Goal: Task Accomplishment & Management: Use online tool/utility

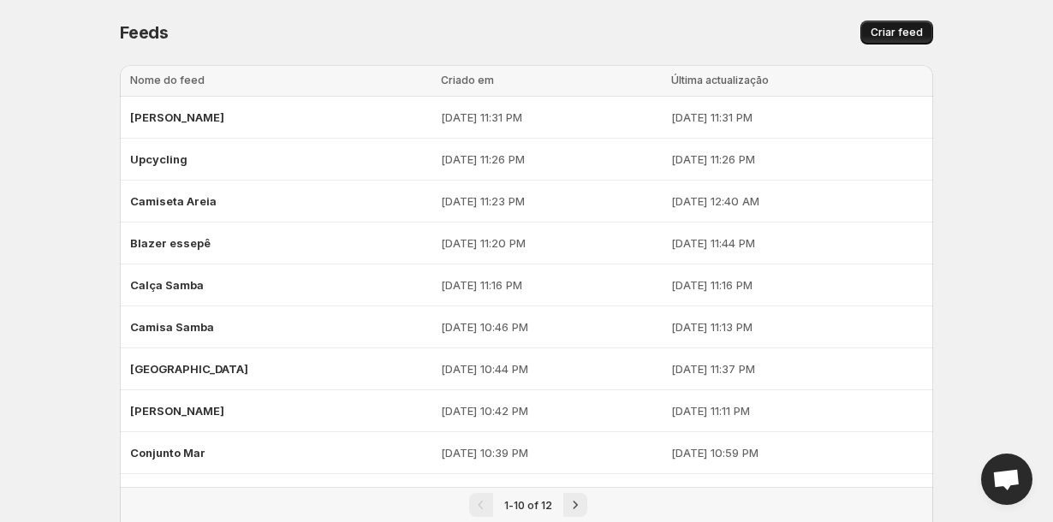
click at [883, 35] on span "Criar feed" at bounding box center [897, 33] width 52 height 14
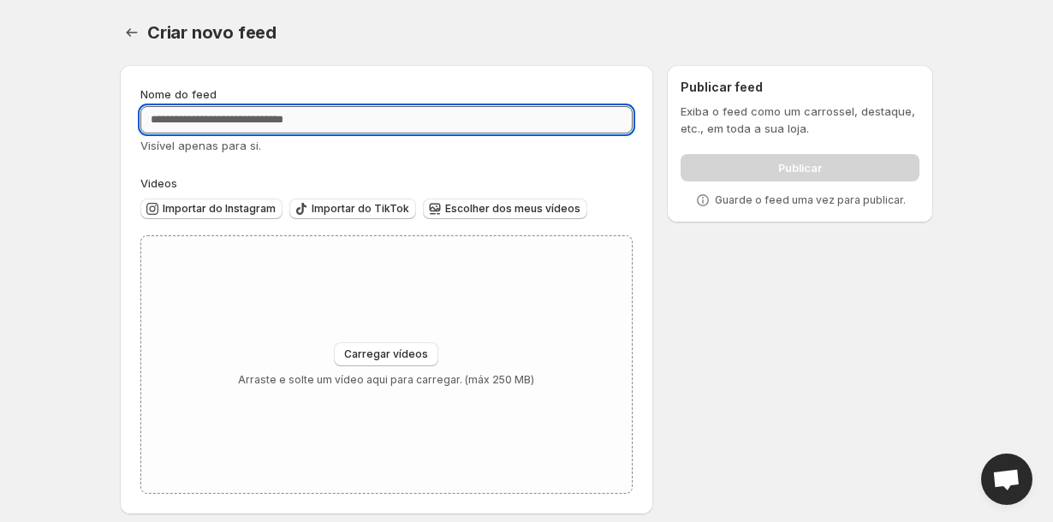
click at [346, 122] on input "Nome do feed" at bounding box center [386, 119] width 492 height 27
type input "*****"
click at [234, 213] on span "Importar do Instagram" at bounding box center [219, 209] width 113 height 14
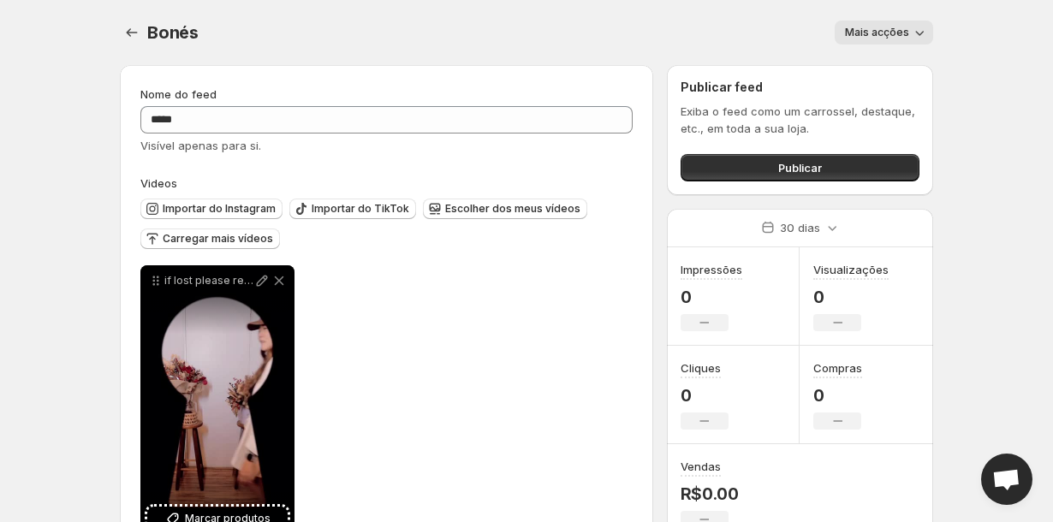
scroll to position [59, 0]
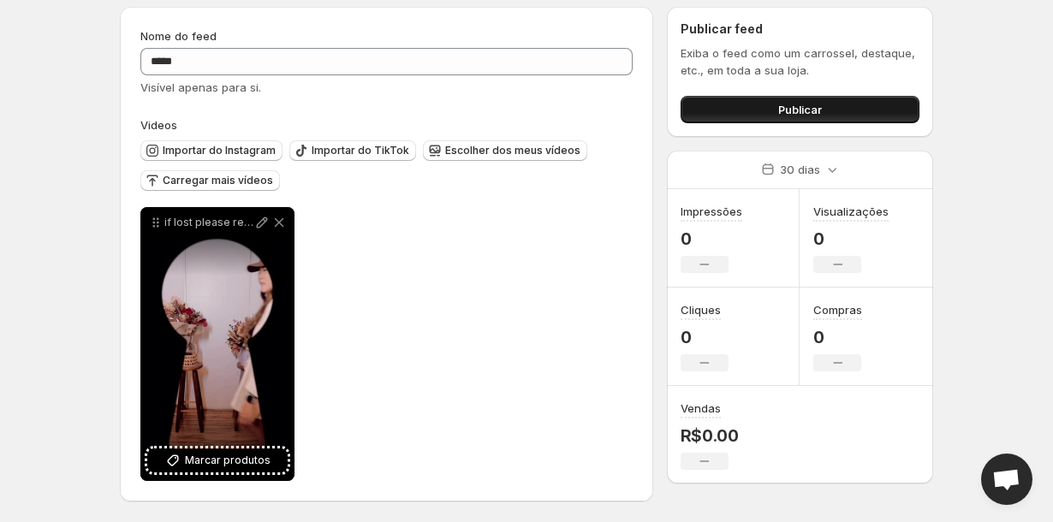
click at [780, 110] on span "Publicar" at bounding box center [800, 109] width 44 height 17
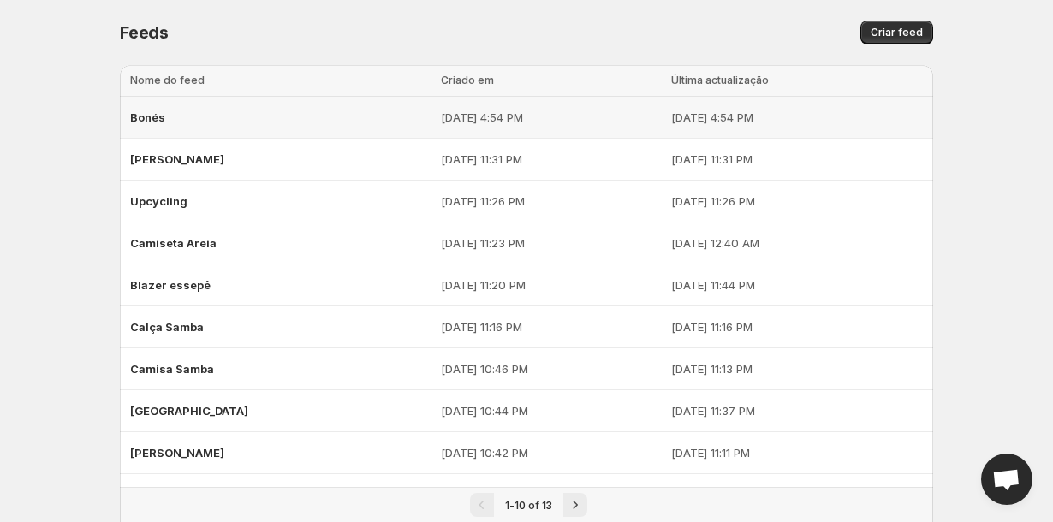
click at [150, 109] on div "Bonés" at bounding box center [280, 117] width 300 height 31
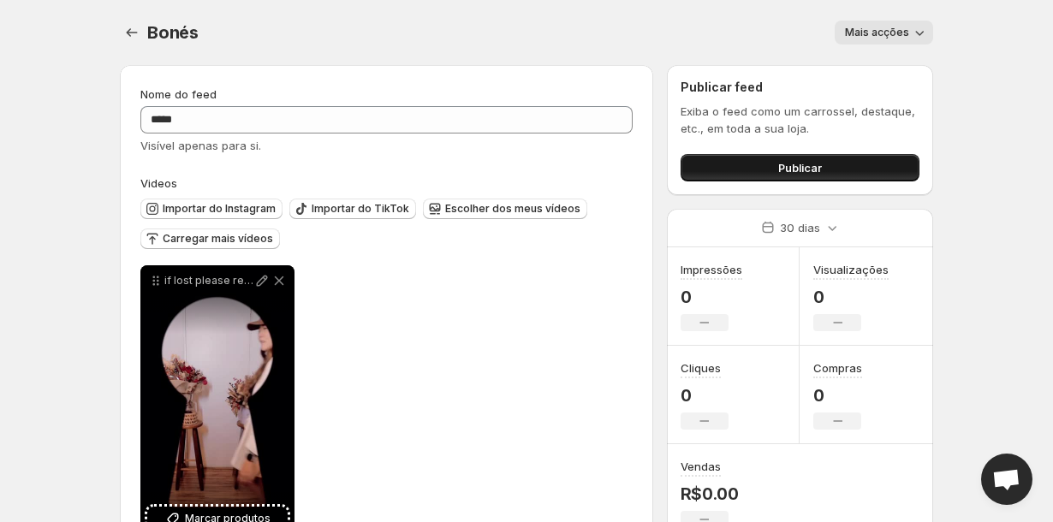
click at [799, 163] on span "Publicar" at bounding box center [800, 167] width 44 height 17
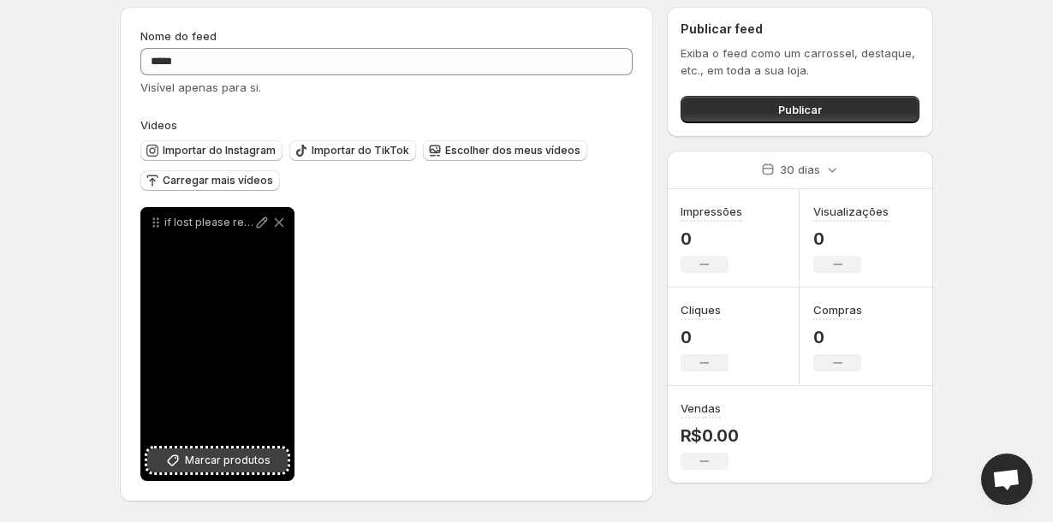
click at [234, 464] on span "Marcar produtos" at bounding box center [228, 460] width 86 height 17
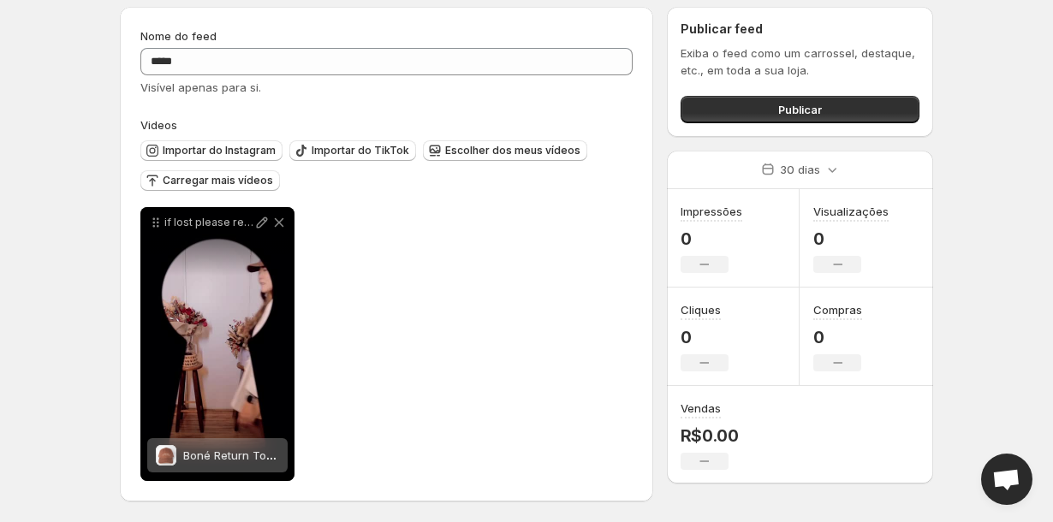
scroll to position [0, 0]
